Goal: Task Accomplishment & Management: Manage account settings

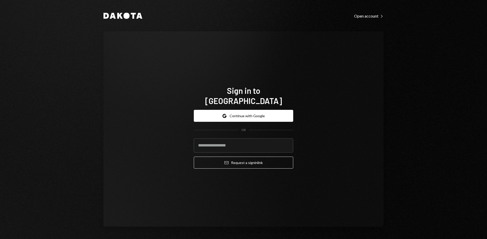
click at [269, 116] on form "Google Continue with Google OR Email Request a sign in link" at bounding box center [243, 139] width 99 height 59
click at [267, 112] on button "Google Continue with Google" at bounding box center [243, 116] width 99 height 12
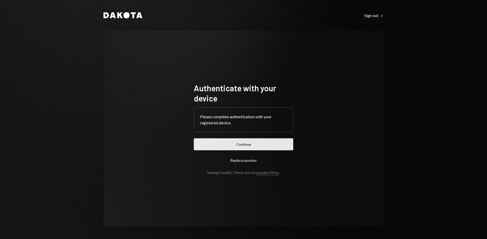
click at [243, 149] on button "Continue" at bounding box center [243, 144] width 99 height 12
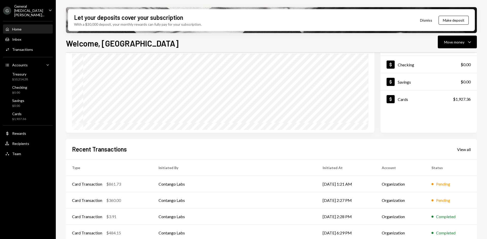
scroll to position [68, 0]
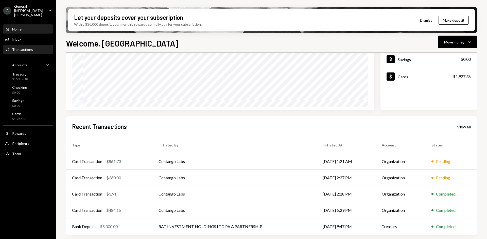
click at [26, 47] on div "Activities Transactions" at bounding box center [19, 49] width 28 height 5
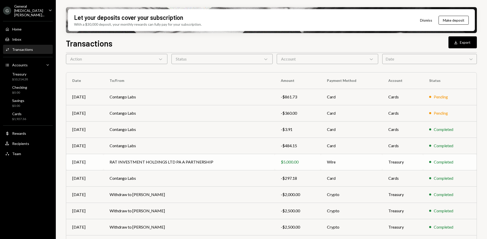
scroll to position [51, 0]
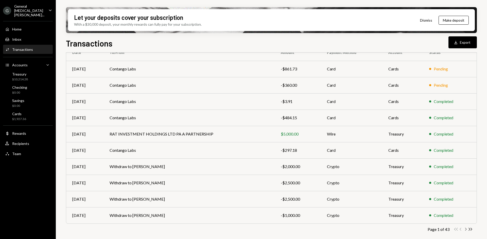
click at [466, 231] on icon "Chevron Right" at bounding box center [465, 228] width 5 height 5
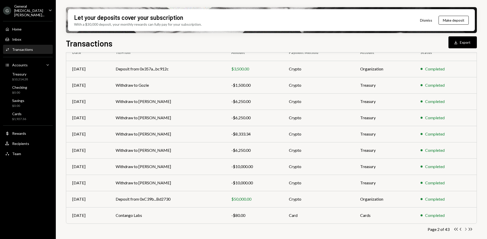
click at [466, 229] on icon "button" at bounding box center [466, 228] width 2 height 3
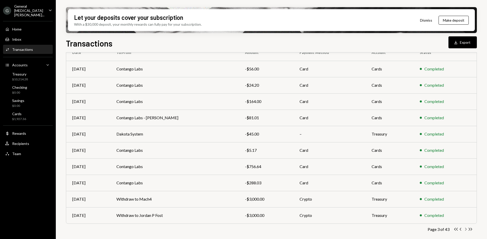
click at [465, 229] on icon "Chevron Right" at bounding box center [465, 228] width 5 height 5
